Goal: Task Accomplishment & Management: Manage account settings

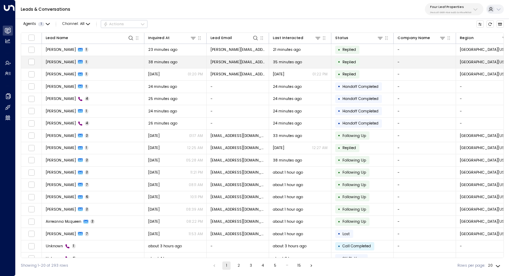
click at [73, 63] on span "[PERSON_NAME]" at bounding box center [61, 62] width 30 height 5
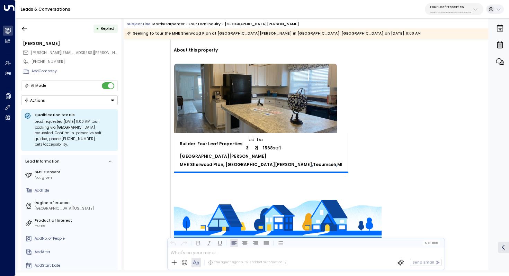
scroll to position [341, 0]
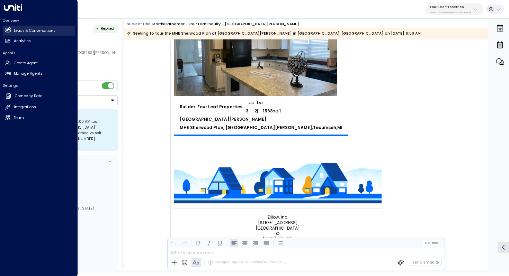
click at [27, 30] on h2 "Leads & Conversations" at bounding box center [35, 31] width 42 height 6
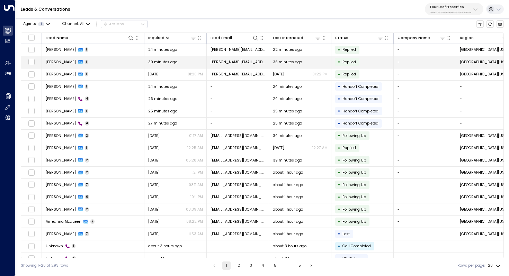
click at [72, 62] on span "[PERSON_NAME]" at bounding box center [61, 62] width 30 height 5
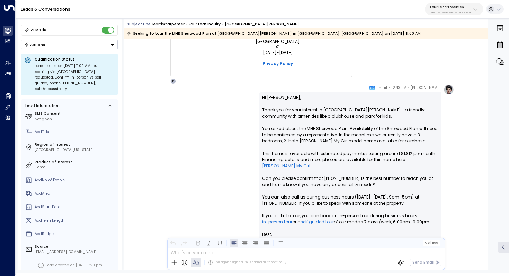
scroll to position [505, 0]
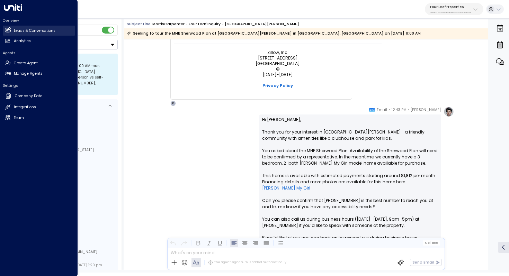
click at [35, 30] on h2 "Leads & Conversations" at bounding box center [35, 31] width 42 height 6
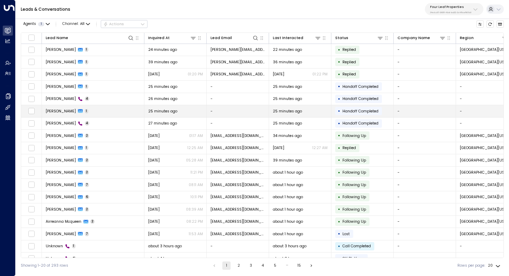
scroll to position [33, 0]
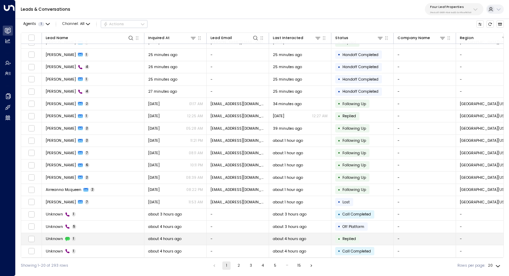
click at [104, 236] on td "Unknown 1" at bounding box center [93, 239] width 102 height 12
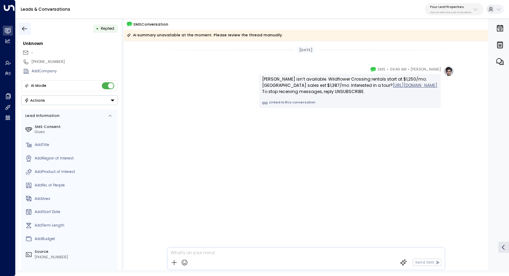
click at [21, 28] on icon "button" at bounding box center [24, 28] width 7 height 7
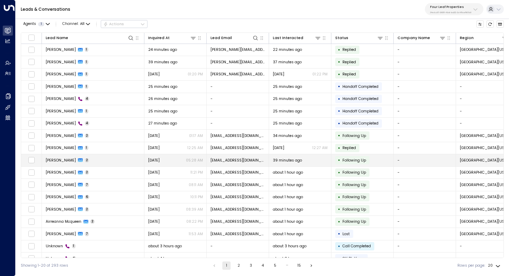
scroll to position [33, 0]
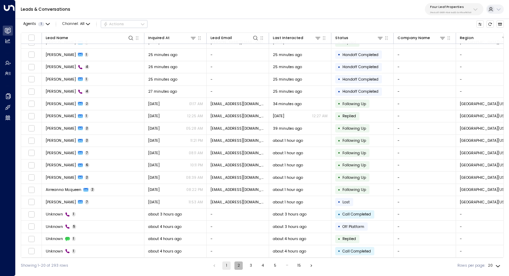
click at [238, 267] on button "2" at bounding box center [238, 266] width 8 height 8
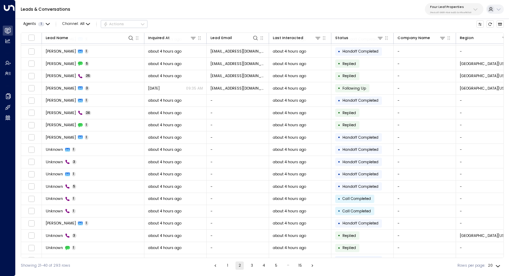
scroll to position [33, 0]
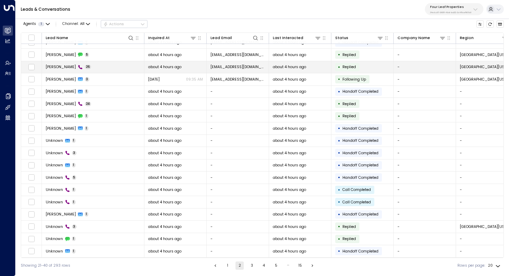
click at [108, 69] on td "[PERSON_NAME] 26" at bounding box center [93, 67] width 102 height 12
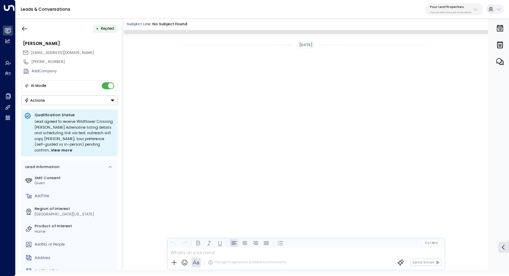
scroll to position [1768, 0]
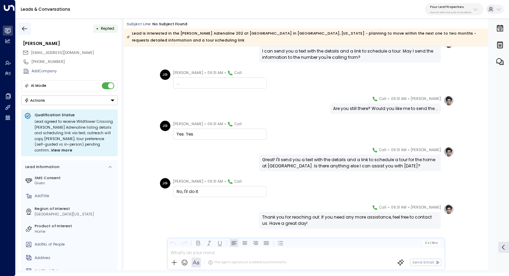
click at [25, 27] on icon "button" at bounding box center [24, 28] width 7 height 7
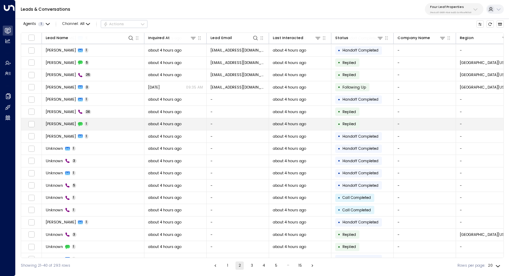
scroll to position [33, 0]
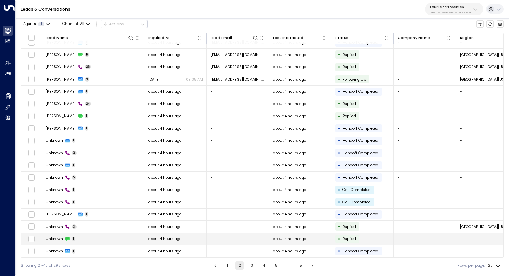
click at [110, 234] on td "Unknown 1" at bounding box center [93, 239] width 102 height 12
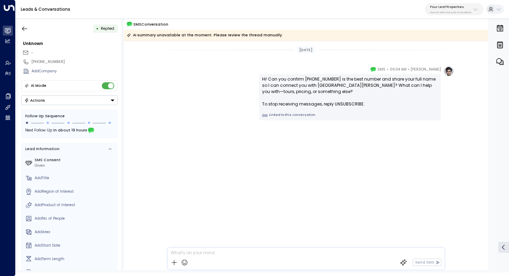
drag, startPoint x: 333, startPoint y: 81, endPoint x: 332, endPoint y: 86, distance: 5.0
click at [332, 86] on div "Hi! Can you confirm [PHONE_NUMBER] is the best number and share your full name …" at bounding box center [350, 91] width 176 height 31
click at [26, 28] on icon "button" at bounding box center [24, 28] width 5 height 5
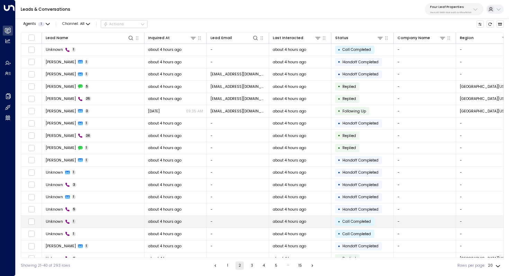
scroll to position [33, 0]
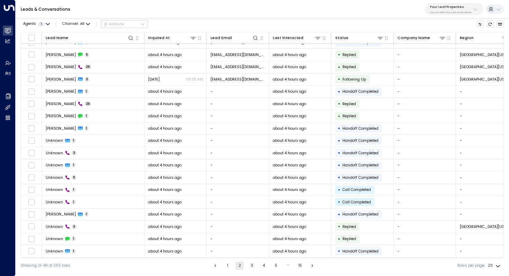
click at [249, 263] on button "3" at bounding box center [252, 266] width 8 height 8
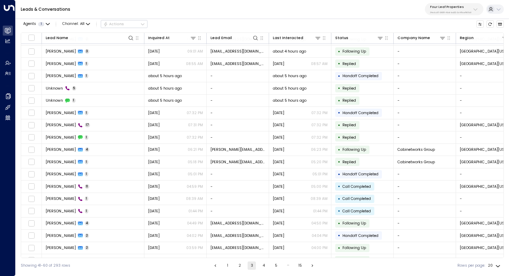
scroll to position [33, 0]
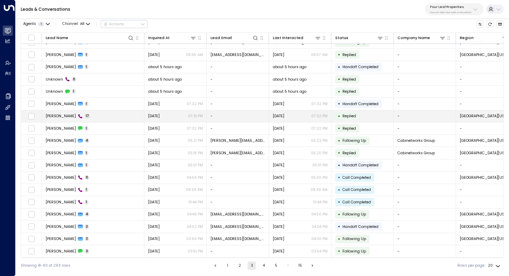
click at [105, 110] on td "[PERSON_NAME] 17" at bounding box center [93, 116] width 102 height 12
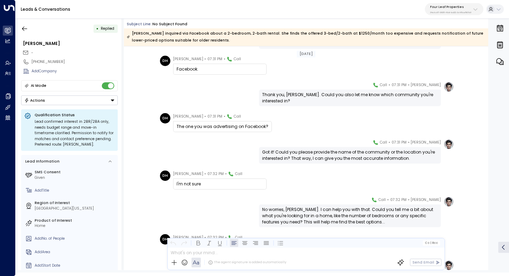
scroll to position [163, 0]
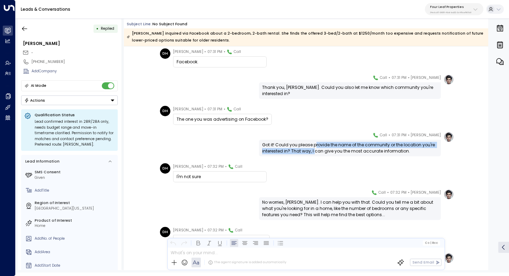
drag, startPoint x: 315, startPoint y: 146, endPoint x: 314, endPoint y: 150, distance: 4.4
click at [314, 150] on div "Got it! Could you please provide the name of the community or the location you'…" at bounding box center [350, 148] width 176 height 12
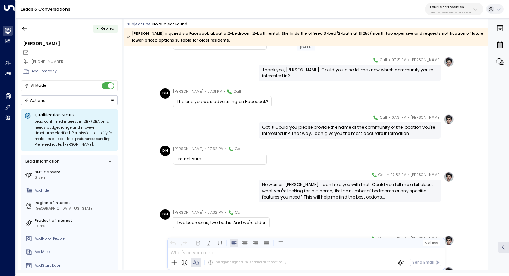
scroll to position [196, 0]
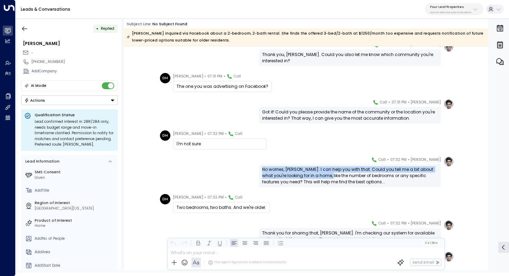
drag, startPoint x: 322, startPoint y: 166, endPoint x: 321, endPoint y: 173, distance: 7.0
click at [321, 173] on div "No worries, [PERSON_NAME]. I can help you with that. Could you tell me a bit ab…" at bounding box center [350, 175] width 182 height 23
click at [321, 173] on div "No worries, [PERSON_NAME]. I can help you with that. Could you tell me a bit ab…" at bounding box center [350, 176] width 176 height 19
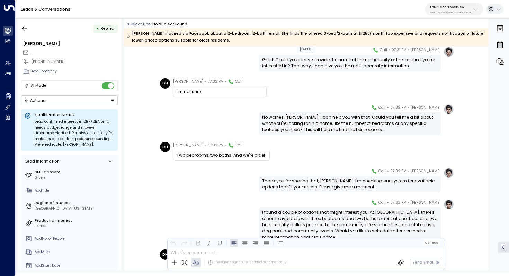
scroll to position [258, 0]
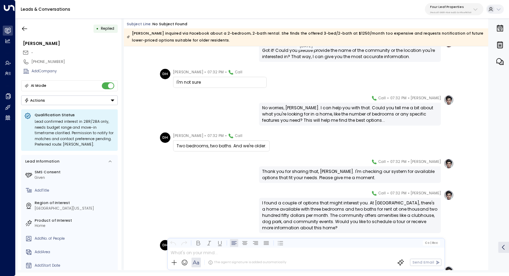
click at [328, 173] on div "Thank you for sharing that, [PERSON_NAME]. I'm checking our system for availabl…" at bounding box center [350, 175] width 176 height 12
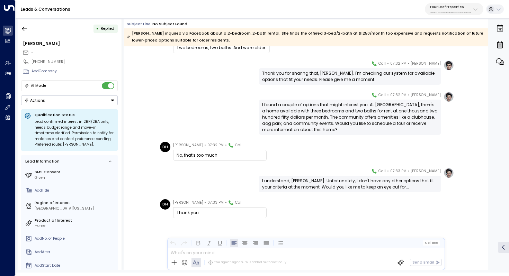
scroll to position [356, 0]
drag, startPoint x: 339, startPoint y: 114, endPoint x: 339, endPoint y: 119, distance: 5.2
click at [339, 119] on div "I found a couple of options that might interest you. At [GEOGRAPHIC_DATA], ther…" at bounding box center [350, 117] width 176 height 31
click at [341, 117] on div "I found a couple of options that might interest you. At [GEOGRAPHIC_DATA], ther…" at bounding box center [350, 117] width 176 height 31
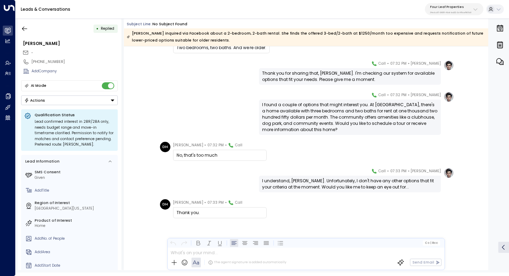
click at [341, 117] on div "I found a couple of options that might interest you. At [GEOGRAPHIC_DATA], ther…" at bounding box center [350, 117] width 176 height 31
click at [26, 23] on button "button" at bounding box center [24, 29] width 12 height 12
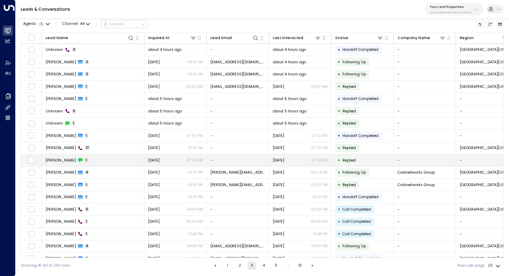
click at [84, 158] on td "[PERSON_NAME] 1" at bounding box center [93, 160] width 102 height 12
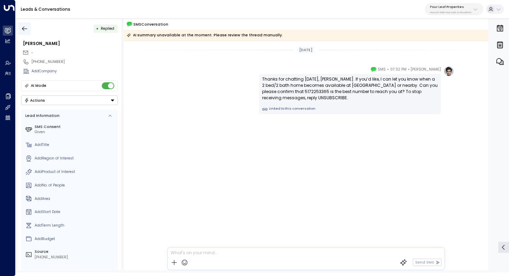
click at [21, 27] on button "button" at bounding box center [24, 29] width 12 height 12
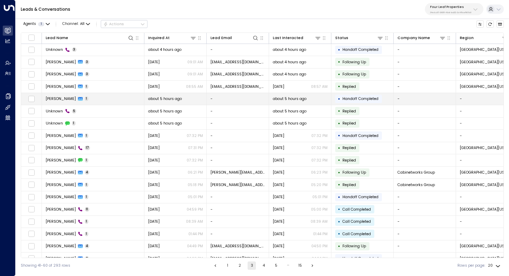
click at [242, 100] on td "-" at bounding box center [238, 99] width 62 height 12
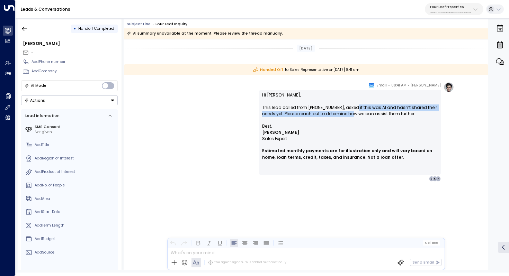
drag, startPoint x: 353, startPoint y: 107, endPoint x: 351, endPoint y: 112, distance: 5.0
click at [351, 112] on p "Hi [PERSON_NAME], This lead called from [PHONE_NUMBER], asked if this was AI an…" at bounding box center [350, 107] width 176 height 31
click at [356, 111] on p "Hi [PERSON_NAME], This lead called from [PHONE_NUMBER], asked if this was AI an…" at bounding box center [350, 107] width 176 height 31
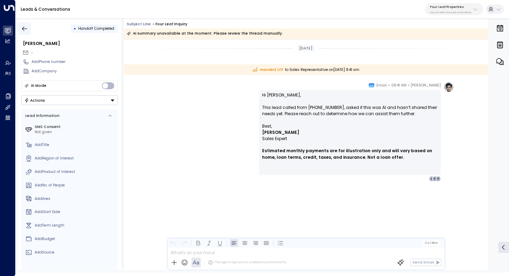
click at [24, 28] on icon "button" at bounding box center [24, 28] width 7 height 7
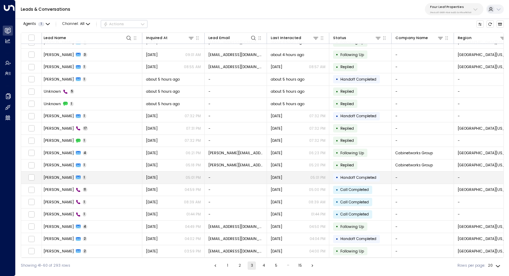
scroll to position [0, 2]
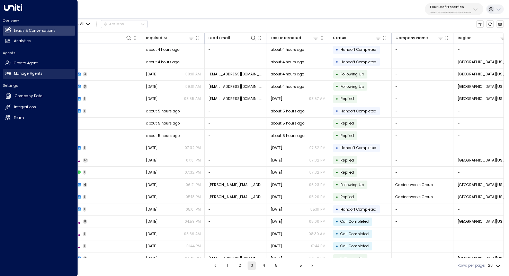
click at [23, 72] on h2 "Manage Agents" at bounding box center [28, 74] width 29 height 6
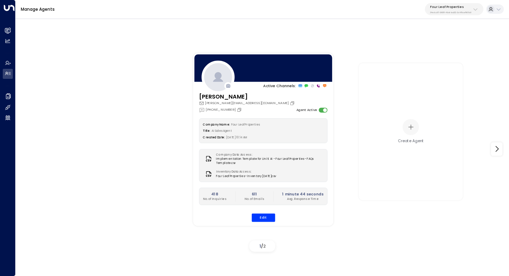
click at [444, 7] on p "Four Leaf Properties" at bounding box center [450, 7] width 41 height 4
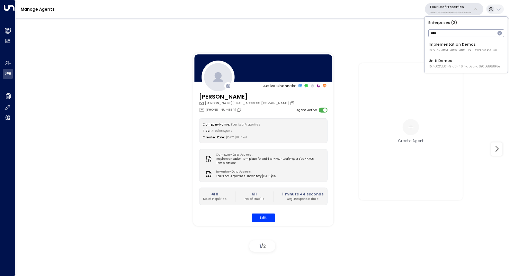
type input "****"
click at [448, 58] on div "Uniti Demos ID: 4c025b01-9fa0-46ff-ab3a-a620b886896e" at bounding box center [465, 63] width 72 height 11
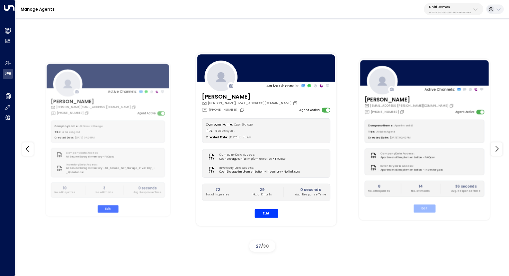
click at [424, 206] on button "Edit" at bounding box center [425, 209] width 22 height 8
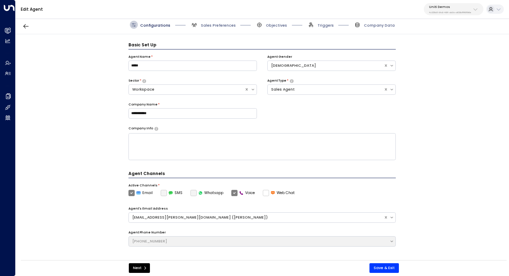
scroll to position [8, 0]
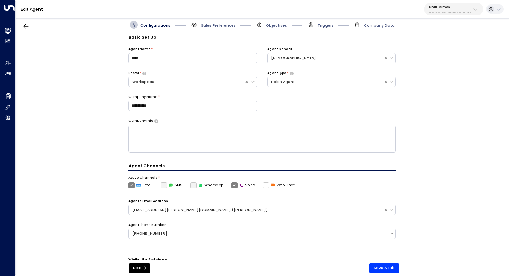
click at [233, 187] on label "Voice" at bounding box center [243, 185] width 24 height 6
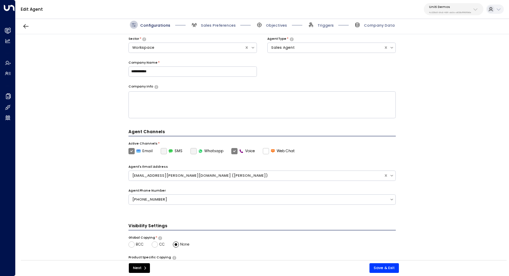
scroll to position [65, 0]
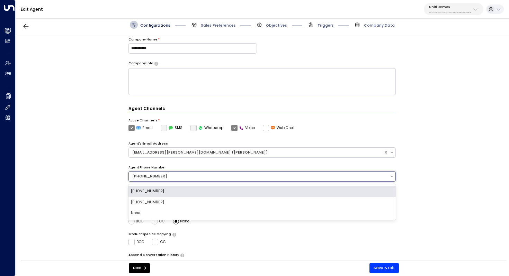
click at [365, 176] on div "[PHONE_NUMBER]" at bounding box center [259, 177] width 254 height 6
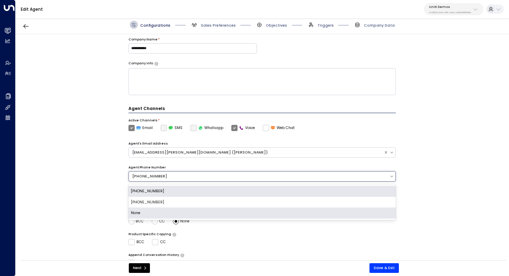
click at [330, 210] on div "None" at bounding box center [262, 213] width 268 height 11
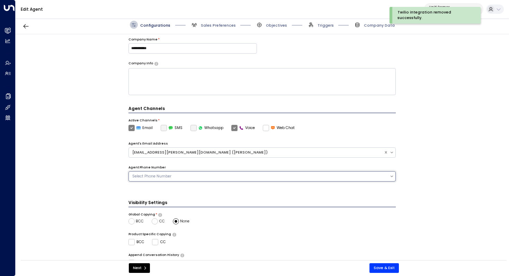
click at [231, 124] on div "Active Channels * Email SMS Whatsapp Voice Web Chat" at bounding box center [262, 124] width 268 height 13
click at [231, 126] on label "Voice" at bounding box center [243, 128] width 24 height 6
click at [386, 267] on button "Save & Exit" at bounding box center [383, 268] width 29 height 10
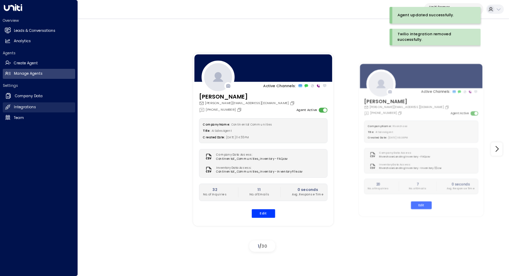
click at [36, 105] on link "Integrations Integrations" at bounding box center [39, 107] width 72 height 10
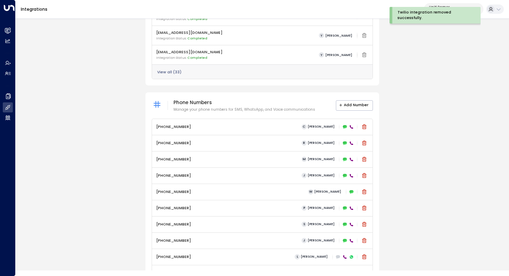
scroll to position [253, 0]
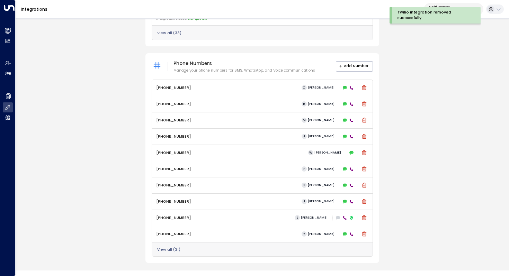
click at [171, 249] on button "View all ( 31 )" at bounding box center [168, 250] width 23 height 4
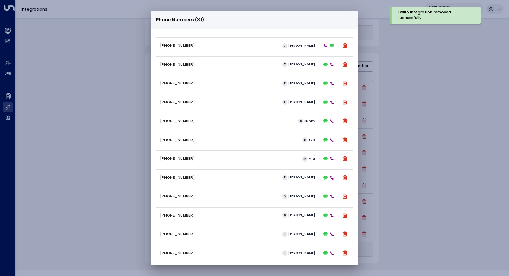
scroll to position [359, 0]
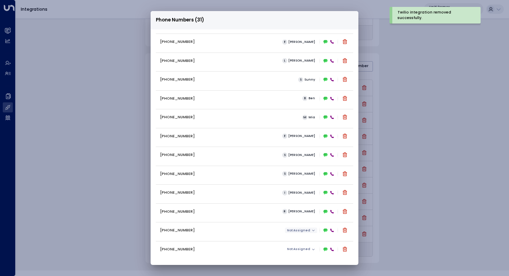
click at [312, 230] on icon "button" at bounding box center [313, 230] width 3 height 3
click at [307, 230] on div at bounding box center [254, 138] width 509 height 276
click at [306, 232] on span "Not Assigned" at bounding box center [298, 230] width 23 height 3
click at [304, 251] on div at bounding box center [254, 138] width 509 height 276
click at [309, 250] on button "Not Assigned" at bounding box center [301, 249] width 32 height 6
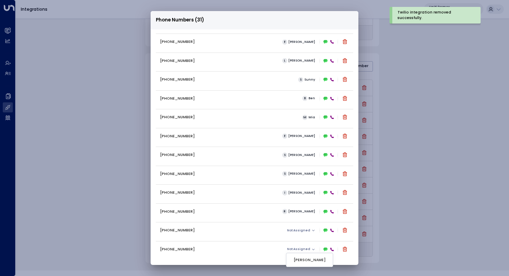
click at [301, 229] on div at bounding box center [254, 138] width 509 height 276
click at [423, 205] on div "Phone Numbers (31) [PHONE_NUMBER] [PERSON_NAME] [PHONE_NUMBER] [PERSON_NAME] [P…" at bounding box center [254, 138] width 509 height 276
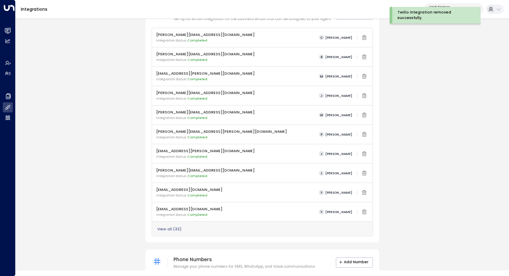
scroll to position [58, 0]
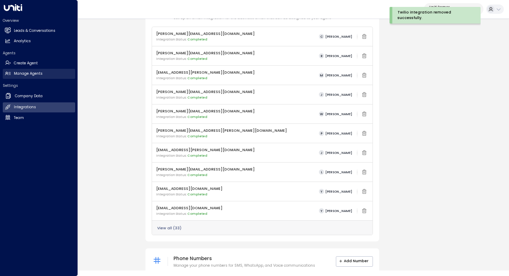
click at [17, 71] on h2 "Manage Agents" at bounding box center [28, 74] width 29 height 6
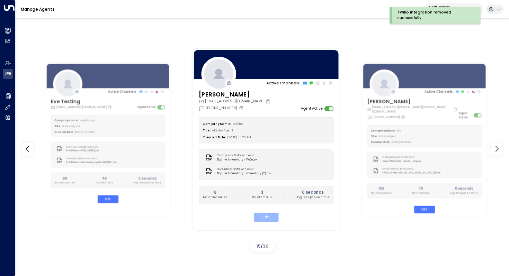
click at [268, 218] on button "Edit" at bounding box center [266, 217] width 25 height 9
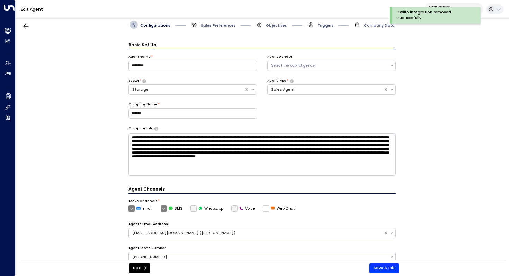
scroll to position [8, 0]
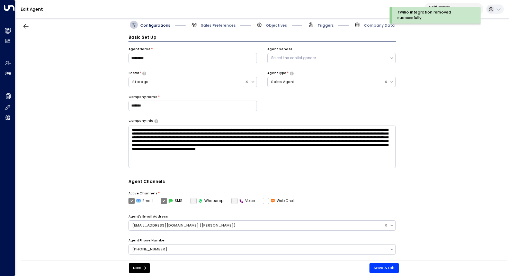
click at [234, 200] on label "Voice" at bounding box center [243, 201] width 24 height 6
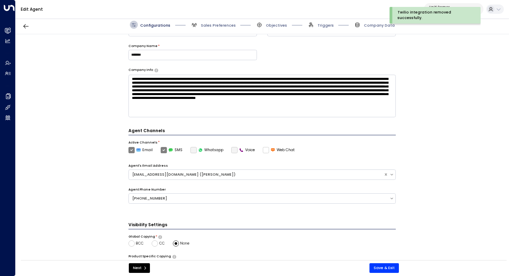
scroll to position [57, 0]
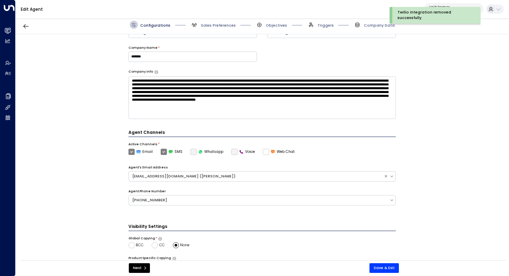
click at [233, 153] on label "Voice" at bounding box center [243, 152] width 24 height 6
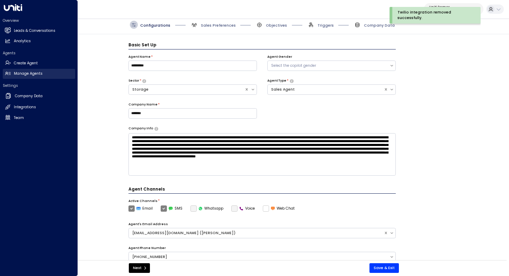
click at [43, 75] on link "Manage Agents Manage Agents" at bounding box center [39, 74] width 72 height 10
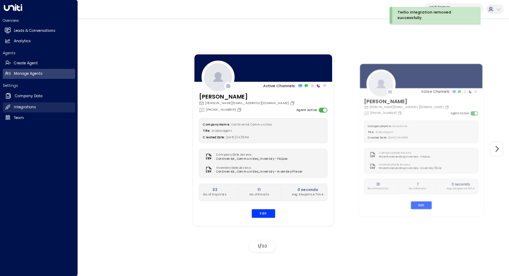
click at [28, 106] on h2 "Integrations" at bounding box center [25, 108] width 22 height 6
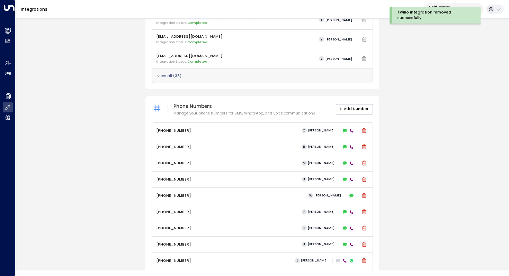
scroll to position [253, 0]
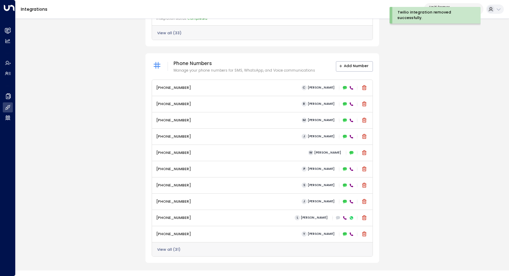
click at [169, 251] on button "View all ( 31 )" at bounding box center [168, 250] width 23 height 4
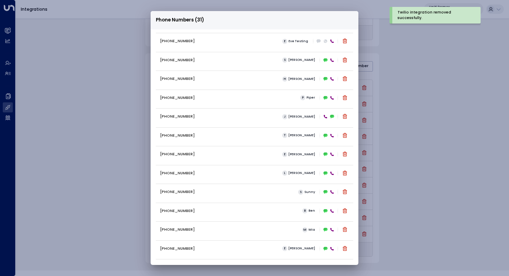
scroll to position [250, 0]
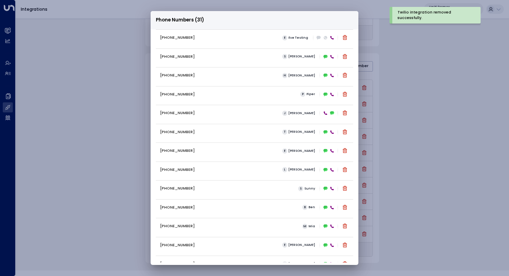
click at [331, 57] on icon at bounding box center [332, 57] width 4 height 4
click at [392, 68] on div "Phone Numbers (31) [PHONE_NUMBER] [PERSON_NAME] [PHONE_NUMBER] [PERSON_NAME] [P…" at bounding box center [254, 138] width 509 height 276
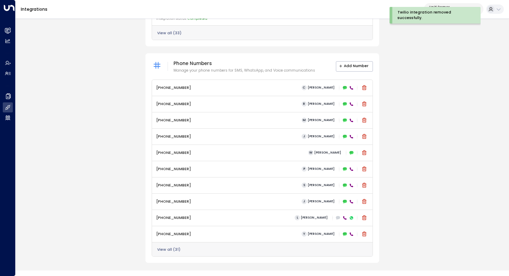
scroll to position [0, 0]
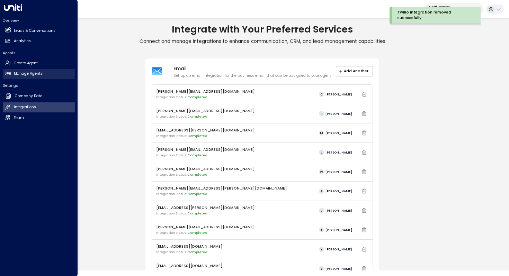
click at [28, 74] on h2 "Manage Agents" at bounding box center [28, 74] width 29 height 6
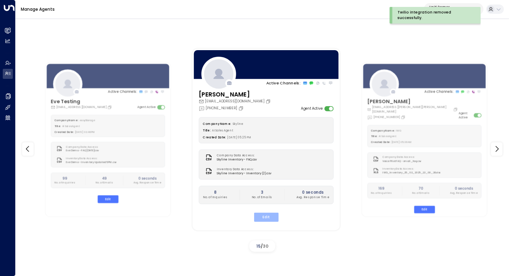
click at [272, 216] on button "Edit" at bounding box center [266, 217] width 25 height 9
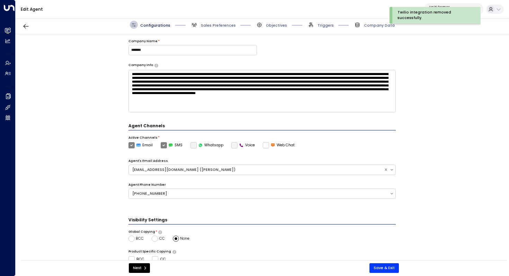
scroll to position [70, 0]
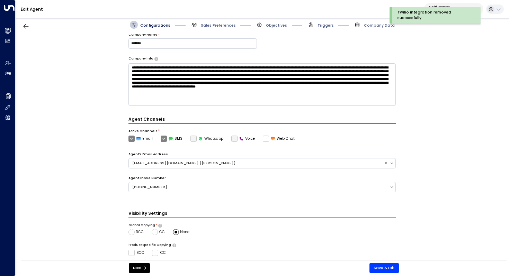
click at [231, 138] on label "Voice" at bounding box center [243, 139] width 24 height 6
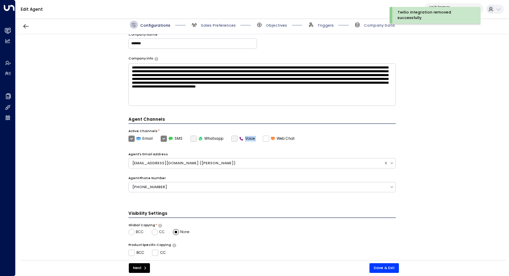
click at [231, 138] on label "Voice" at bounding box center [243, 139] width 24 height 6
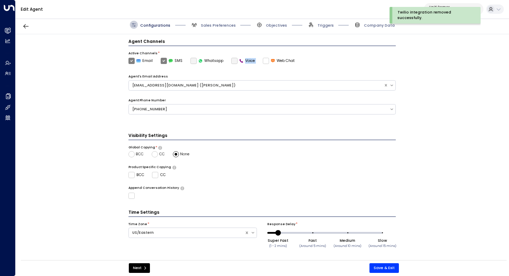
scroll to position [147, 0]
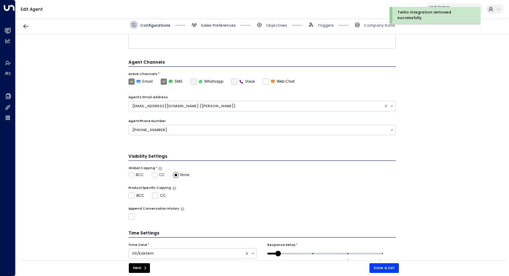
click at [216, 25] on span "Sales Preferences" at bounding box center [218, 25] width 35 height 5
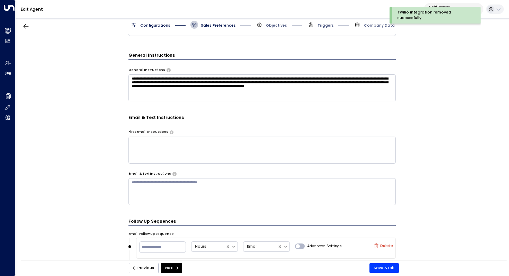
scroll to position [171, 0]
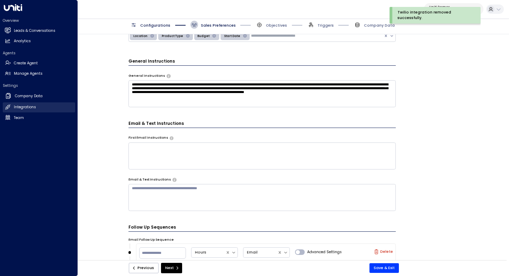
click at [26, 105] on h2 "Integrations" at bounding box center [25, 108] width 22 height 6
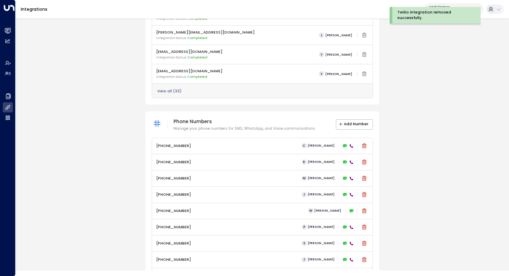
scroll to position [253, 0]
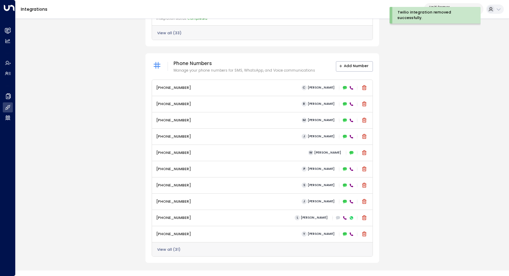
click at [162, 248] on button "View all ( 31 )" at bounding box center [168, 250] width 23 height 4
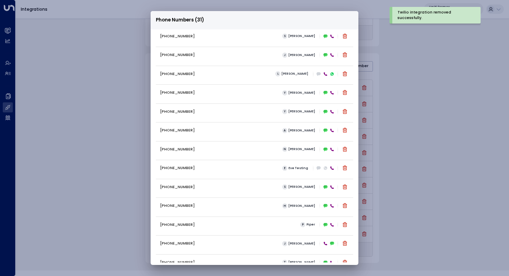
scroll to position [120, 0]
click at [330, 187] on icon at bounding box center [332, 186] width 4 height 4
click at [330, 185] on icon at bounding box center [332, 186] width 4 height 4
click at [460, 165] on div "Phone Numbers (31) [PHONE_NUMBER] [PERSON_NAME] [PHONE_NUMBER] [PERSON_NAME] [P…" at bounding box center [254, 138] width 509 height 276
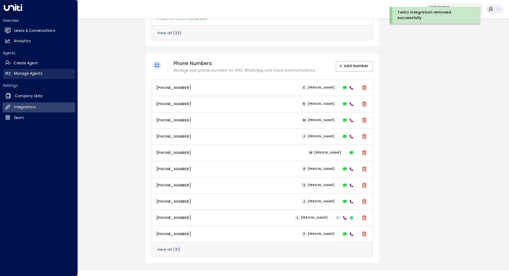
click at [45, 76] on link "Manage Agents Manage Agents" at bounding box center [39, 74] width 72 height 10
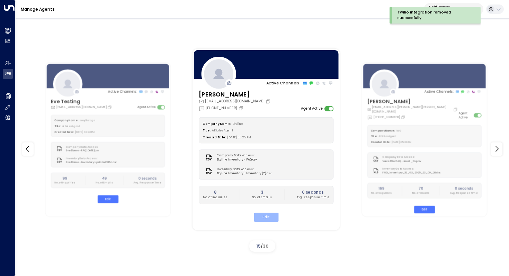
click at [269, 217] on button "Edit" at bounding box center [266, 217] width 25 height 9
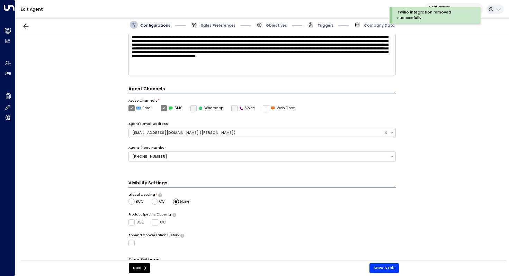
scroll to position [148, 0]
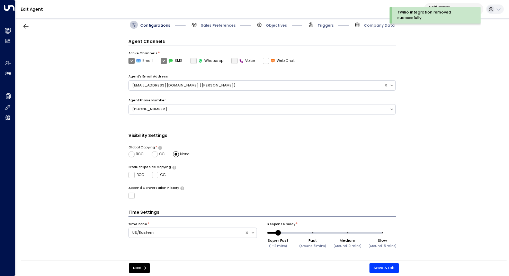
click at [232, 60] on label "Voice" at bounding box center [243, 61] width 24 height 6
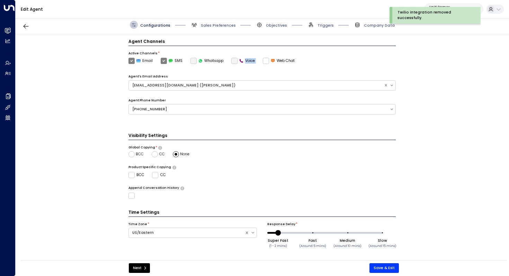
click at [232, 60] on label "Voice" at bounding box center [243, 61] width 24 height 6
click at [238, 109] on div "[PHONE_NUMBER]" at bounding box center [259, 110] width 254 height 6
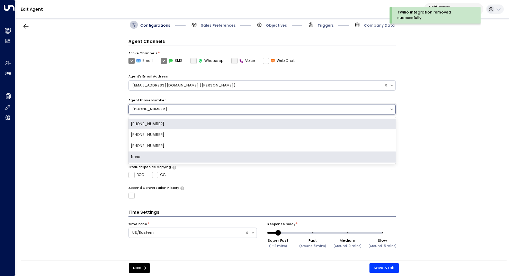
click at [224, 156] on div "None" at bounding box center [262, 157] width 268 height 11
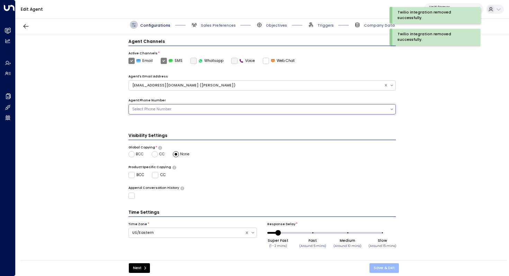
click at [388, 269] on button "Save & Exit" at bounding box center [383, 268] width 29 height 10
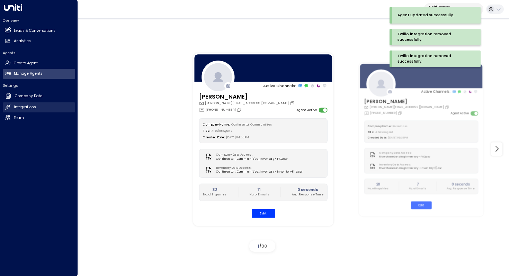
click at [29, 105] on link "Integrations Integrations" at bounding box center [39, 107] width 72 height 10
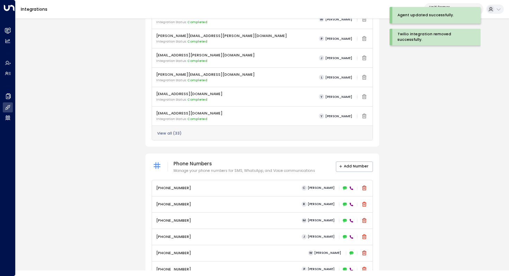
scroll to position [253, 0]
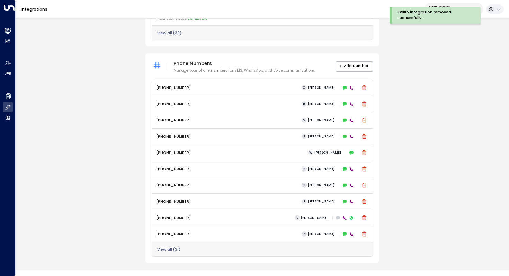
click at [174, 250] on button "View all ( 31 )" at bounding box center [168, 250] width 23 height 4
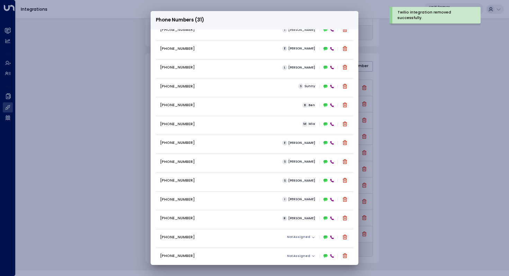
scroll to position [359, 0]
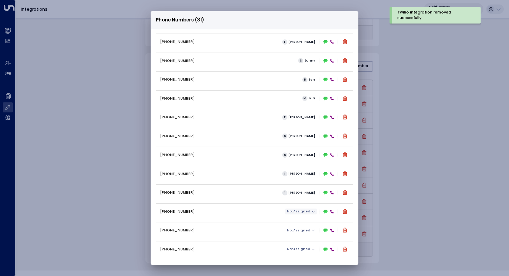
click at [312, 210] on icon "button" at bounding box center [313, 211] width 3 height 3
click at [309, 223] on span "[PERSON_NAME]" at bounding box center [310, 223] width 32 height 6
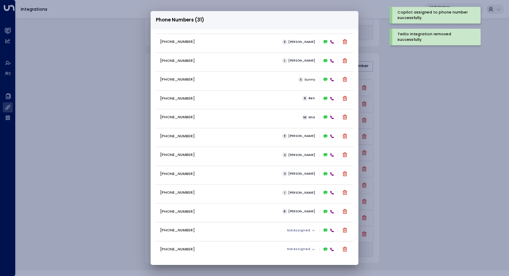
click at [424, 169] on div "Phone Numbers (31) [PHONE_NUMBER] S [PERSON_NAME] [PHONE_NUMBER] [PERSON_NAME] …" at bounding box center [254, 138] width 509 height 276
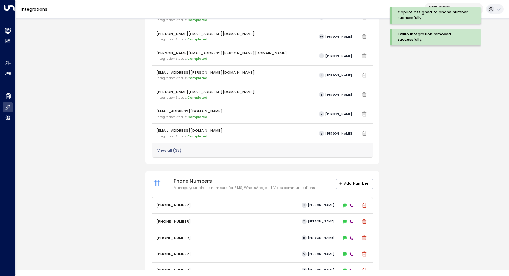
scroll to position [0, 0]
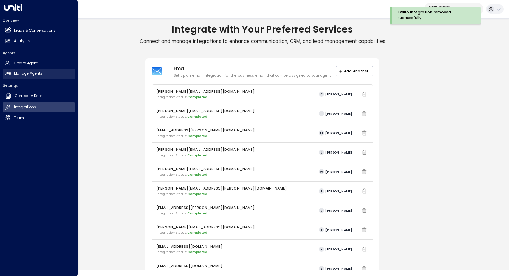
click at [45, 77] on link "Manage Agents Manage Agents" at bounding box center [39, 74] width 72 height 10
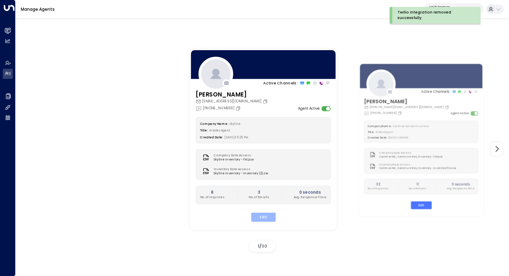
click at [258, 216] on button "Edit" at bounding box center [263, 217] width 25 height 9
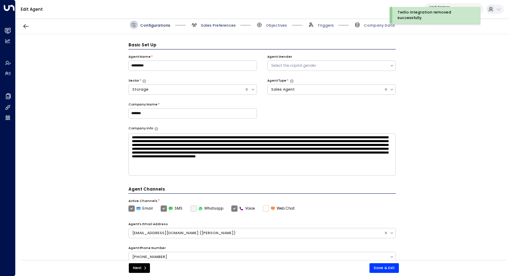
click at [205, 27] on span "Sales Preferences" at bounding box center [218, 25] width 35 height 5
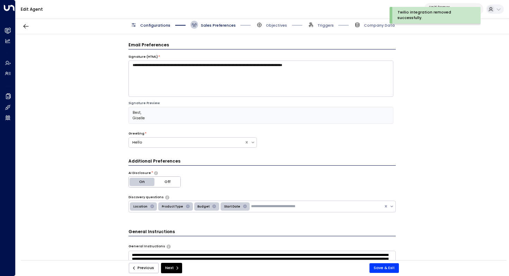
click at [161, 28] on span "Configurations" at bounding box center [150, 25] width 41 height 8
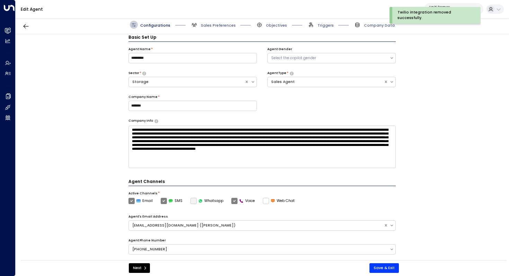
scroll to position [8, 0]
click at [255, 154] on textarea "**********" at bounding box center [262, 147] width 268 height 43
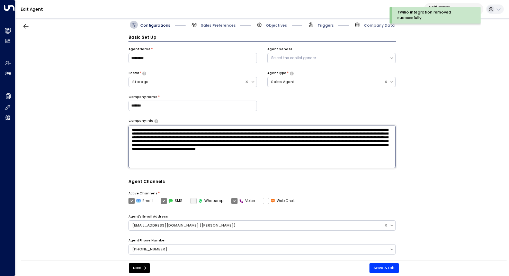
click at [255, 154] on textarea "**********" at bounding box center [262, 147] width 268 height 43
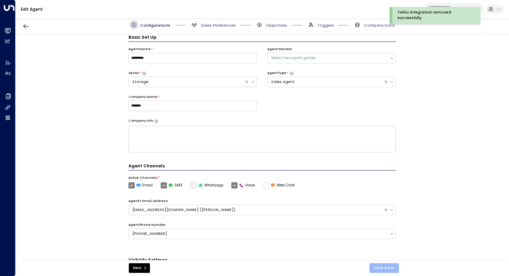
click at [393, 268] on button "Save & Exit" at bounding box center [383, 268] width 29 height 10
